Goal: Navigation & Orientation: Understand site structure

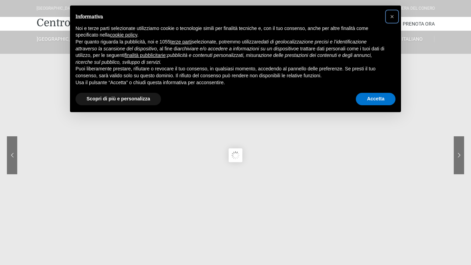
click at [392, 17] on span "×" at bounding box center [392, 17] width 4 height 8
